Goal: Task Accomplishment & Management: Use online tool/utility

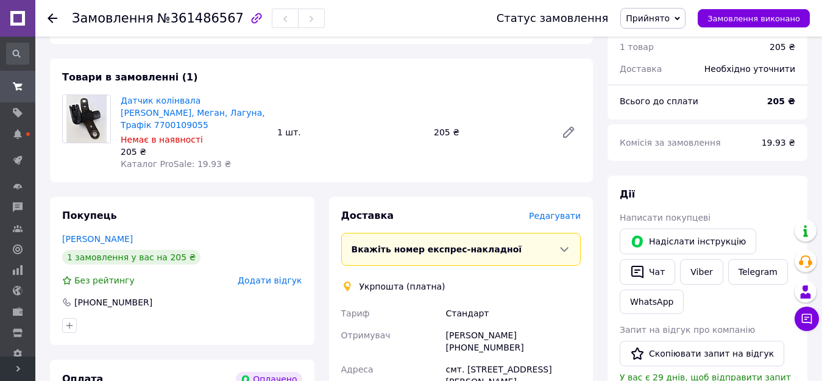
scroll to position [122, 0]
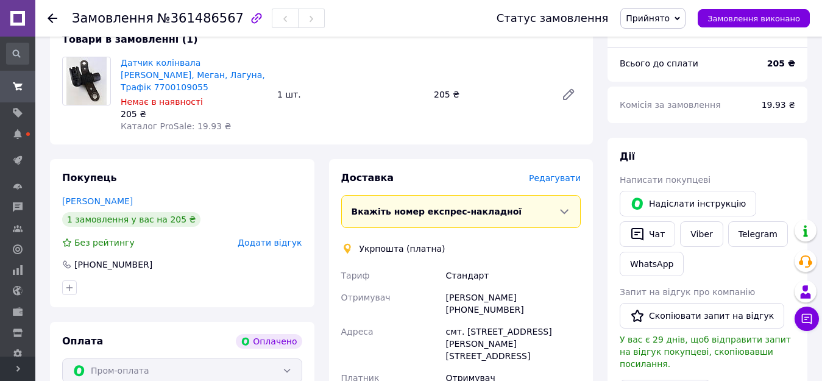
click at [392, 207] on span "Вкажіть номер експрес-накладної" at bounding box center [436, 212] width 171 height 10
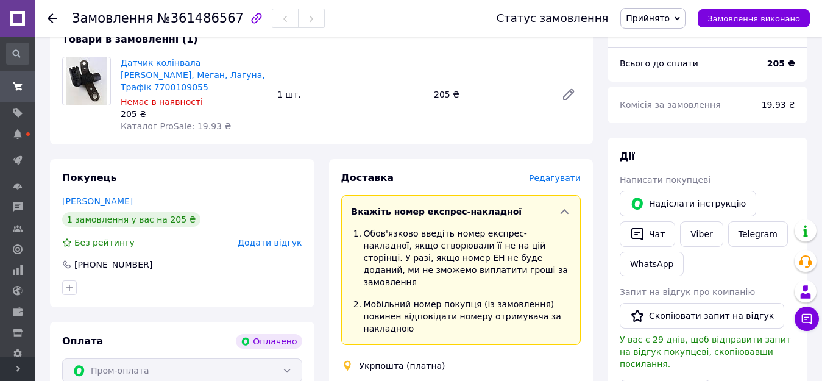
click at [392, 207] on span "Вкажіть номер експрес-накладної" at bounding box center [436, 212] width 171 height 10
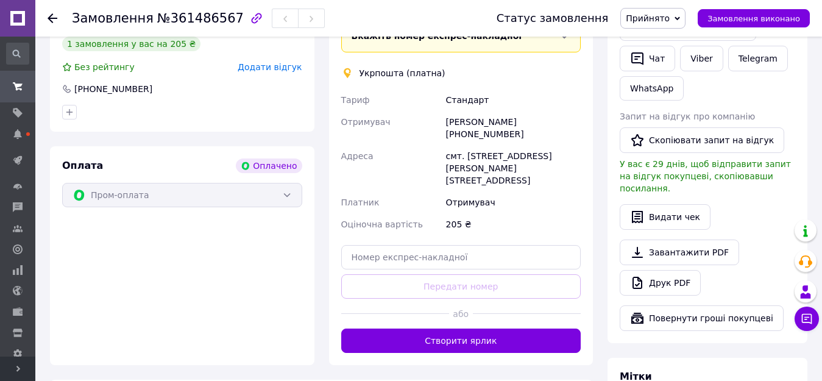
scroll to position [365, 0]
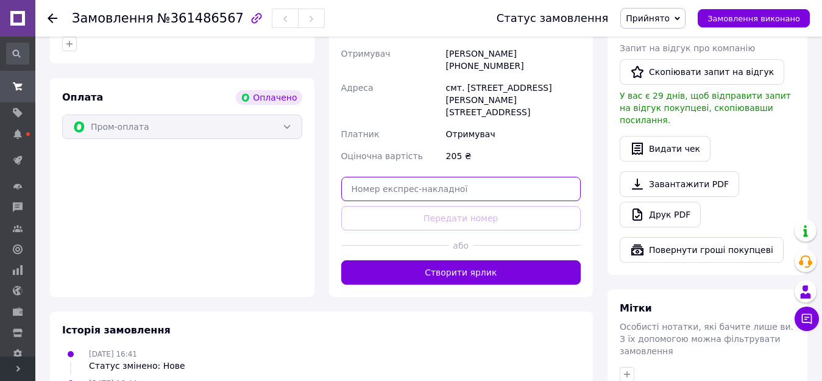
click at [380, 177] on input "text" at bounding box center [461, 189] width 240 height 24
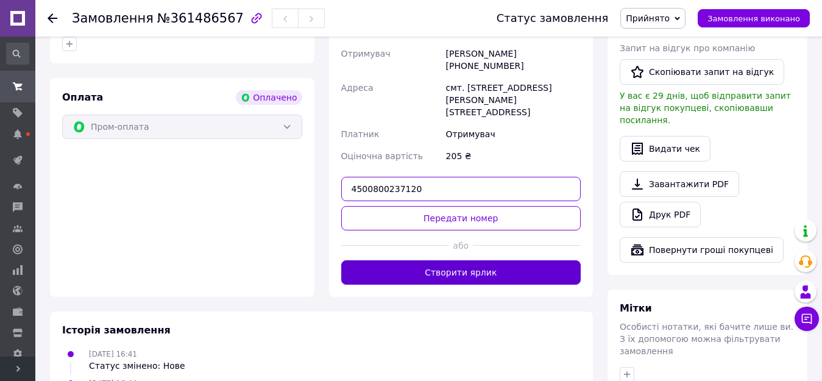
type input "4500800237120"
click at [457, 260] on button "Створити ярлик" at bounding box center [461, 272] width 240 height 24
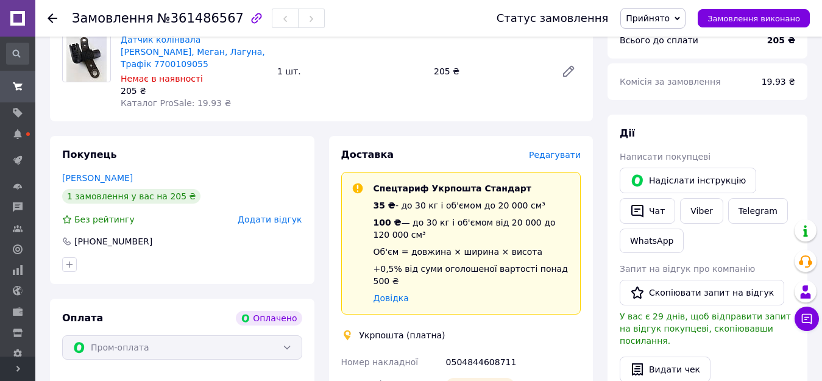
scroll to position [122, 0]
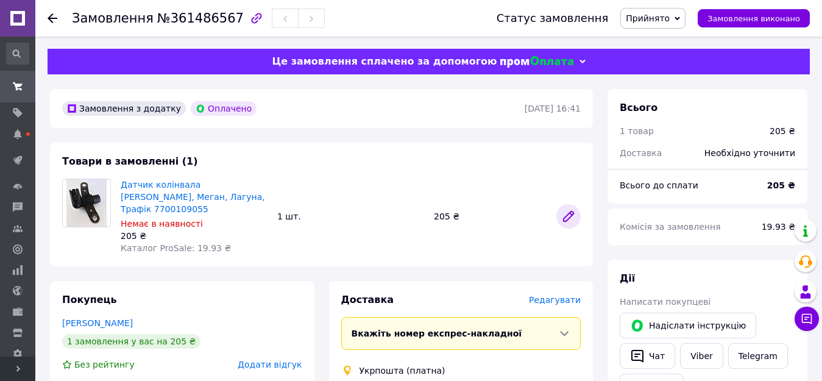
click at [562, 212] on icon at bounding box center [568, 216] width 15 height 15
